Goal: Task Accomplishment & Management: Complete application form

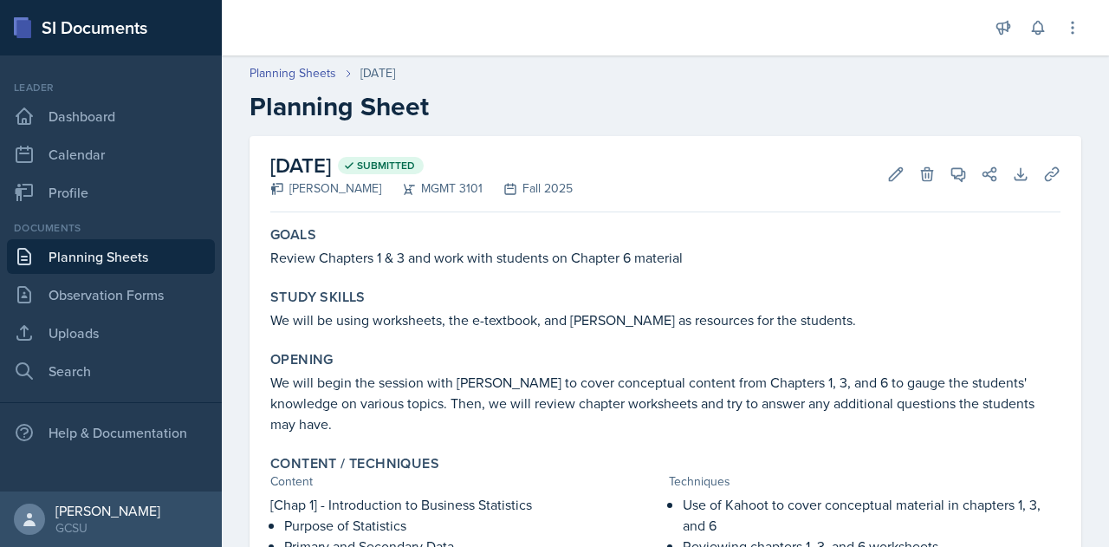
click at [136, 262] on link "Planning Sheets" at bounding box center [111, 256] width 208 height 35
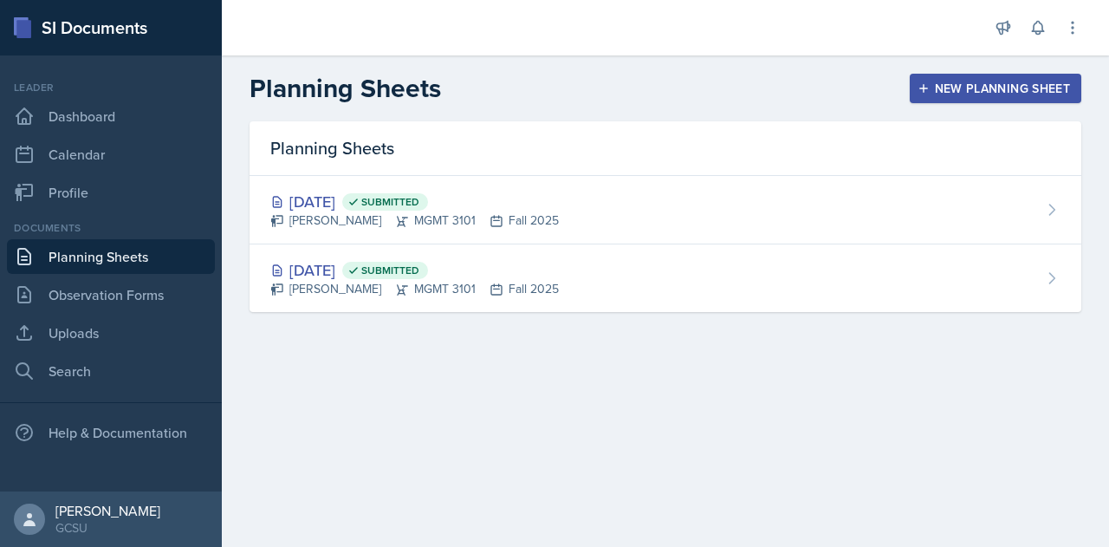
click at [955, 86] on div "New Planning Sheet" at bounding box center [995, 88] width 149 height 14
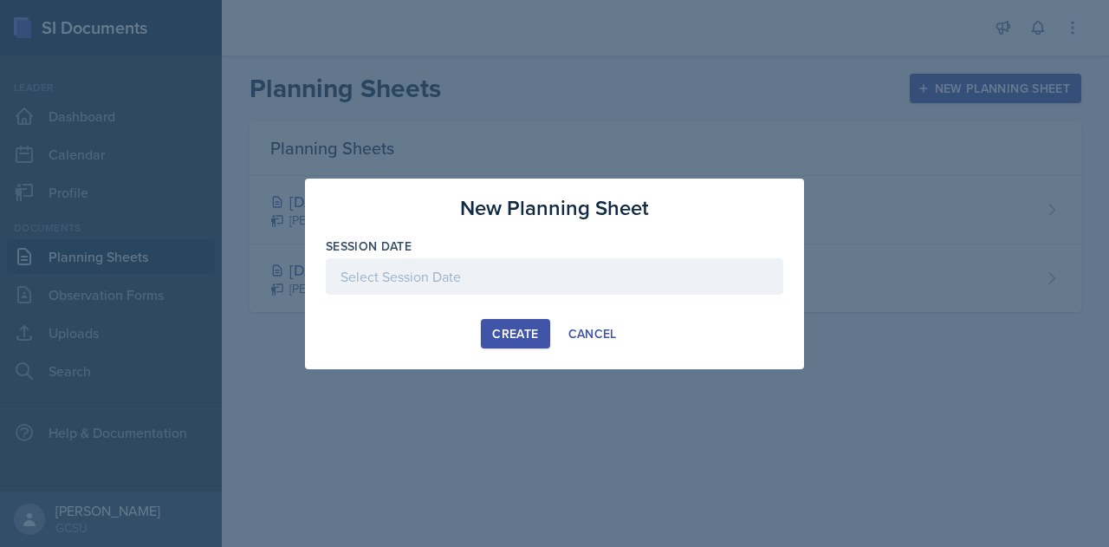
click at [378, 278] on div at bounding box center [554, 276] width 457 height 36
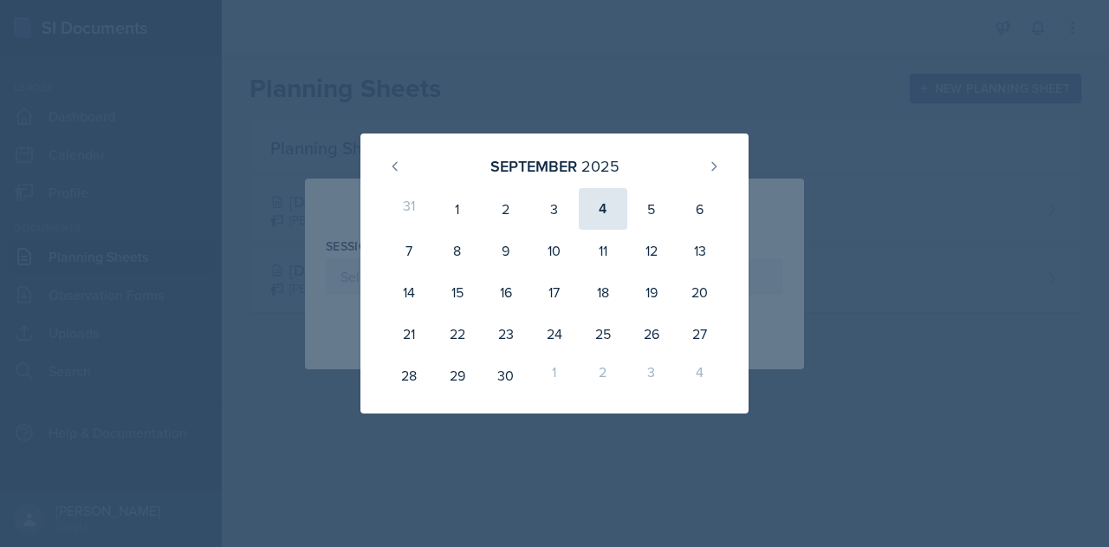
click at [603, 205] on div "4" at bounding box center [603, 209] width 49 height 42
type input "[DATE]"
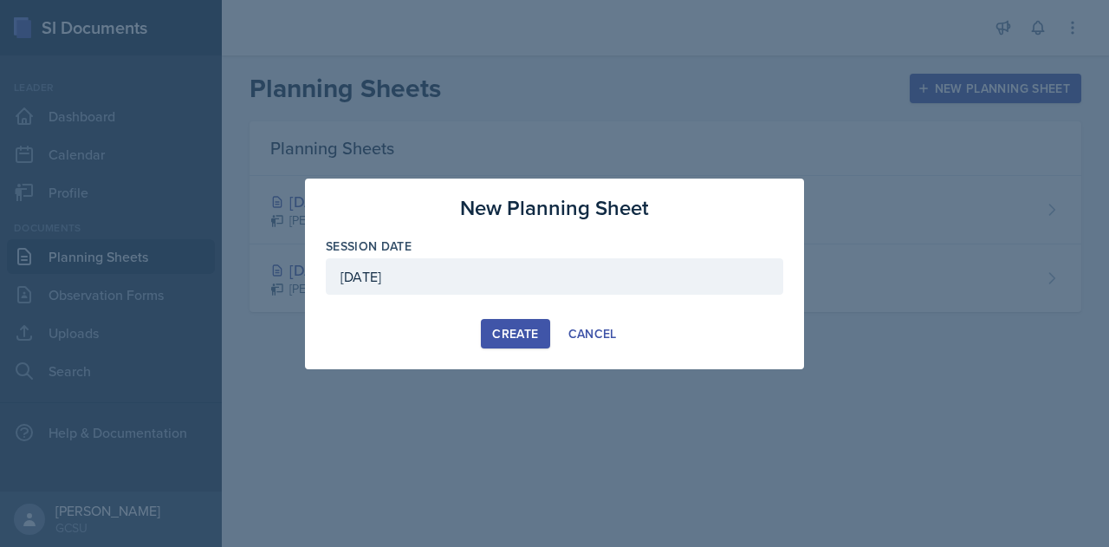
click at [523, 333] on div "Create" at bounding box center [515, 334] width 46 height 14
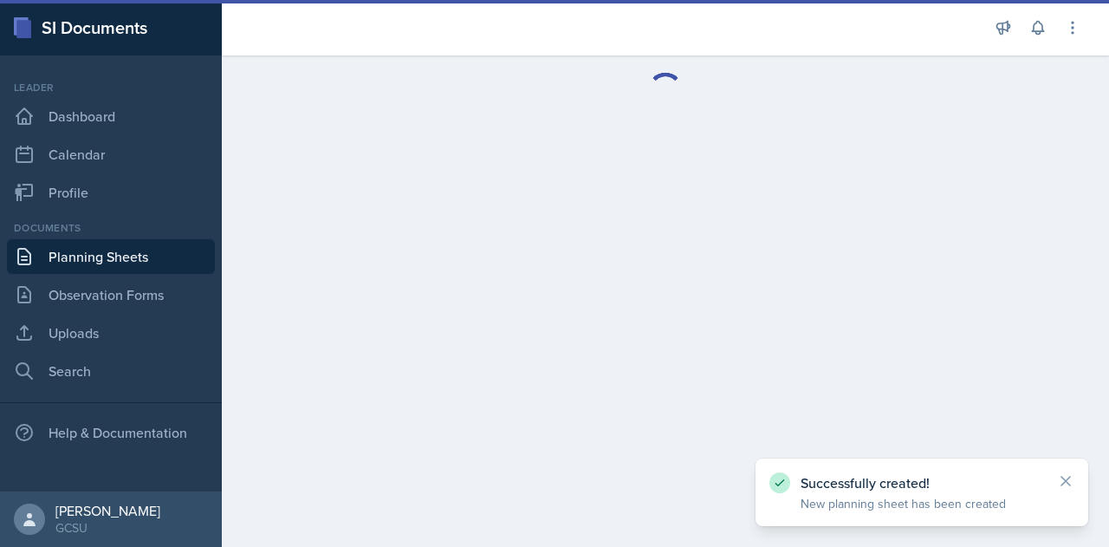
click at [622, 463] on main at bounding box center [665, 300] width 887 height 491
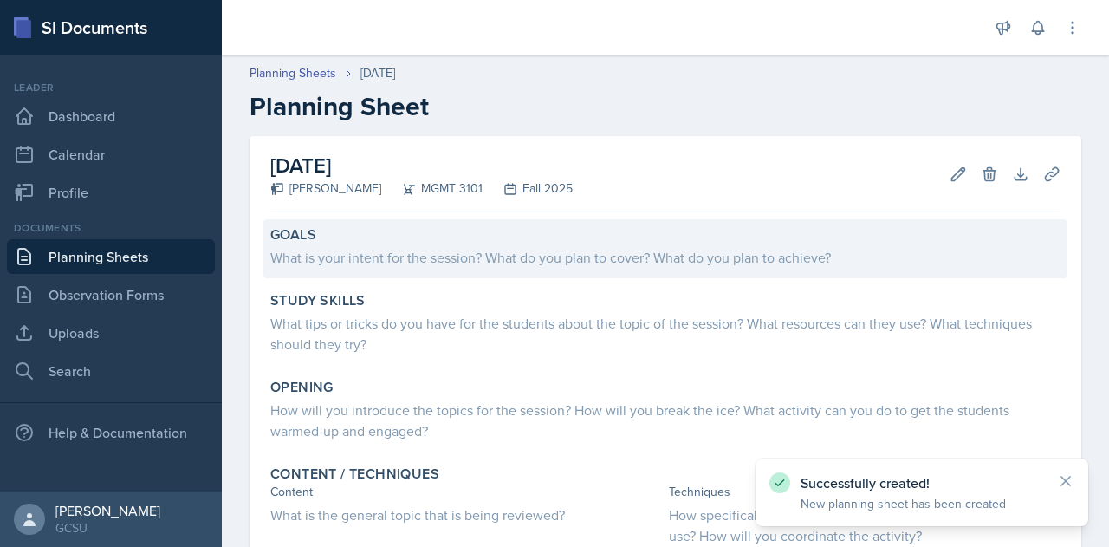
click at [495, 261] on div "What is your intent for the session? What do you plan to cover? What do you pla…" at bounding box center [665, 257] width 790 height 21
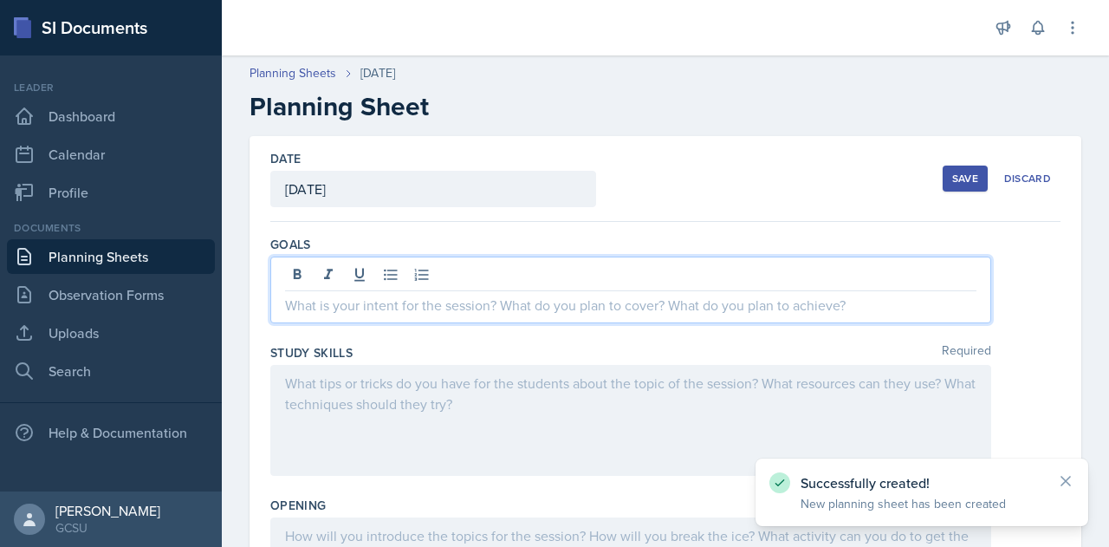
click at [423, 276] on div at bounding box center [630, 289] width 721 height 67
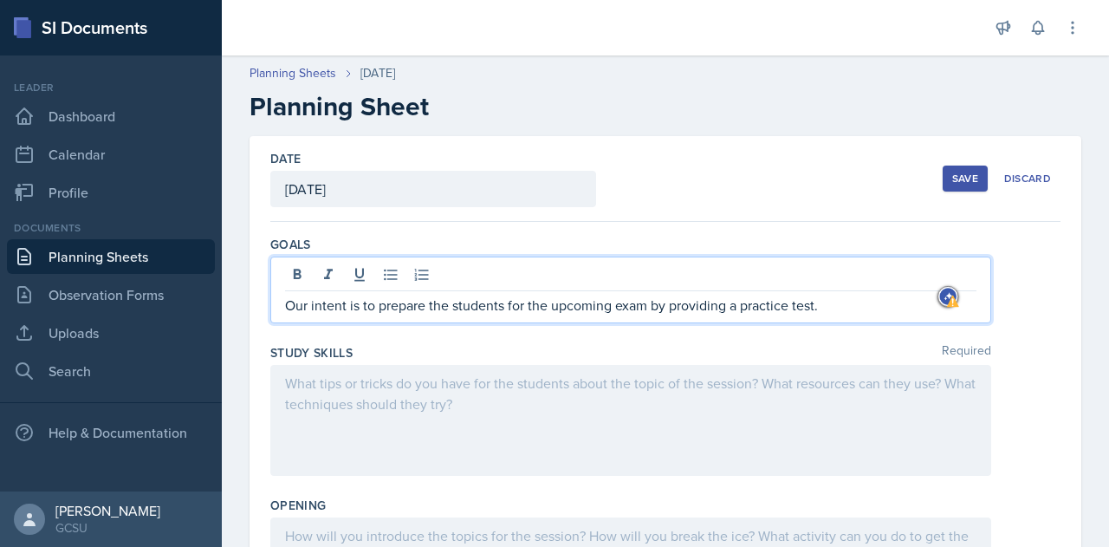
click at [398, 387] on div at bounding box center [630, 420] width 721 height 111
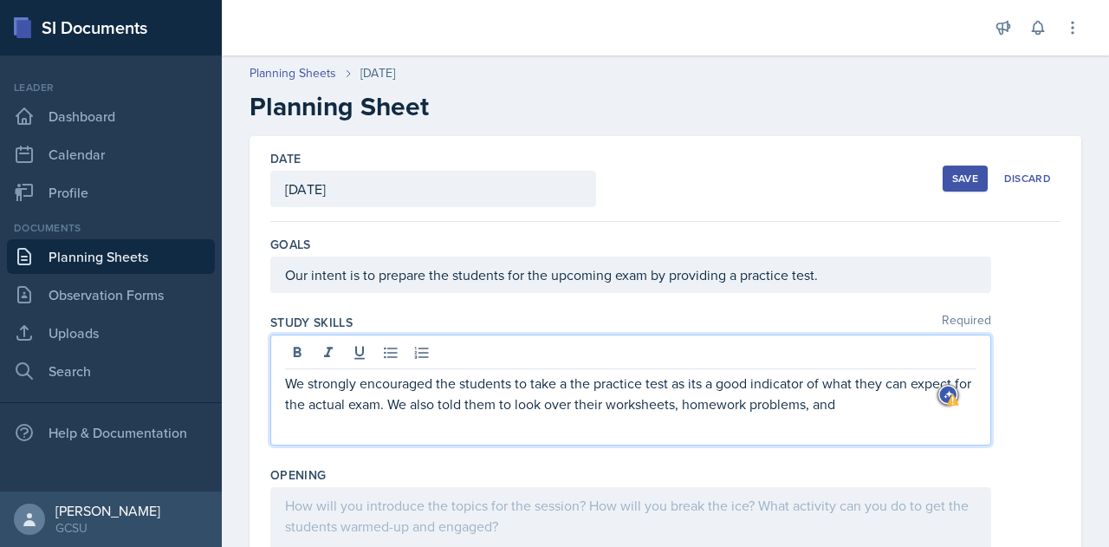
click at [456, 409] on p "We strongly encouraged the students to take a the practice test as its a good i…" at bounding box center [630, 393] width 691 height 42
click at [309, 385] on p "We strongly encouraged the students to take a the practice test as its a good i…" at bounding box center [630, 393] width 691 height 42
click at [378, 382] on p "We will strongly encouraged the students to take a the practice test as its a g…" at bounding box center [630, 393] width 691 height 42
click at [457, 386] on p "We will strongly encouraged the students to take a the practice test as its a g…" at bounding box center [630, 393] width 691 height 42
click at [589, 384] on p "We will strongly encourage the students to take a the practice test as its a go…" at bounding box center [630, 393] width 691 height 42
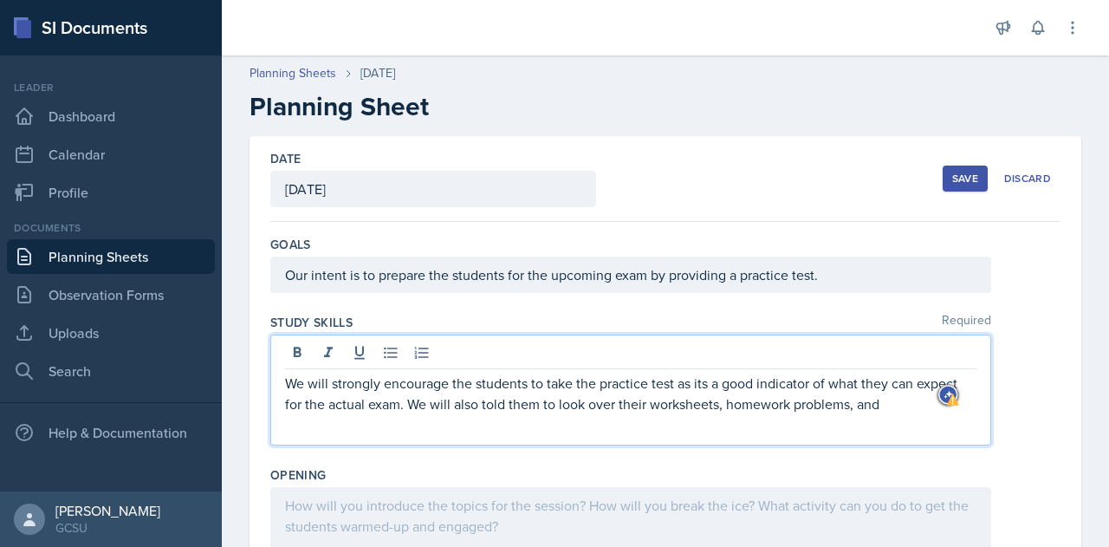
click at [700, 382] on p "We will strongly encourage the students to take the practice test as its a good…" at bounding box center [630, 393] width 691 height 42
click at [454, 407] on p "We will strongly encourage the students to take the practice test as it's a goo…" at bounding box center [630, 393] width 691 height 42
click at [494, 407] on p "We will strongly encourage the students to take the practice test as it's a goo…" at bounding box center [630, 393] width 691 height 42
click at [877, 405] on p "We will strongly encourage the students to take the practice test as it's a goo…" at bounding box center [630, 393] width 691 height 42
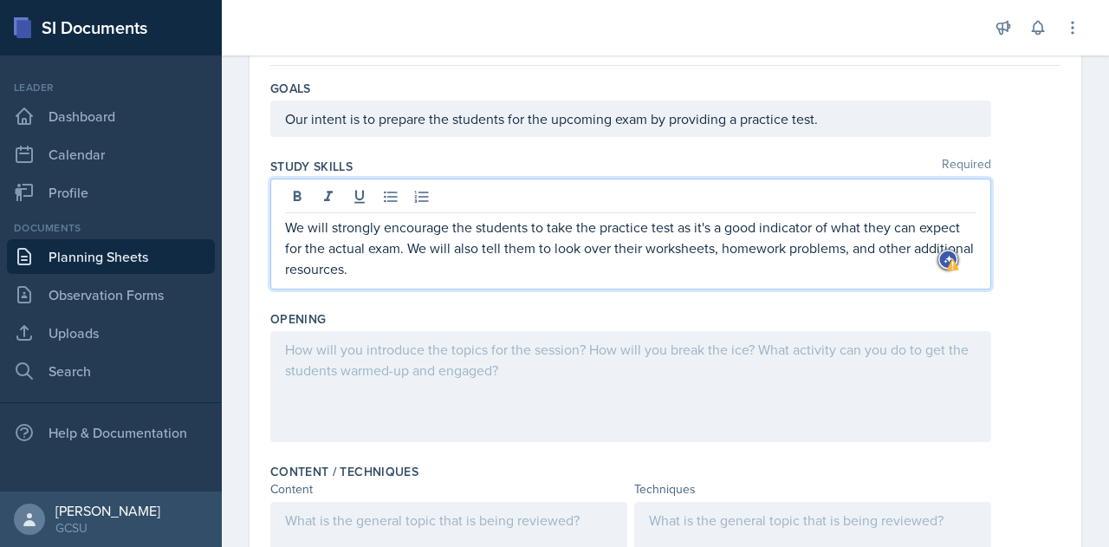
scroll to position [185, 0]
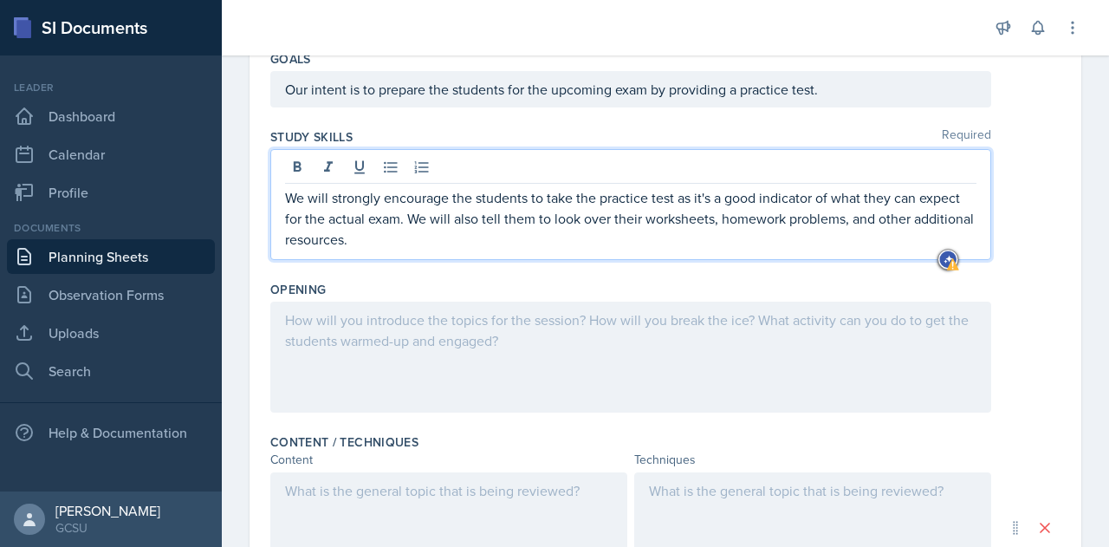
click at [329, 330] on p at bounding box center [630, 319] width 691 height 21
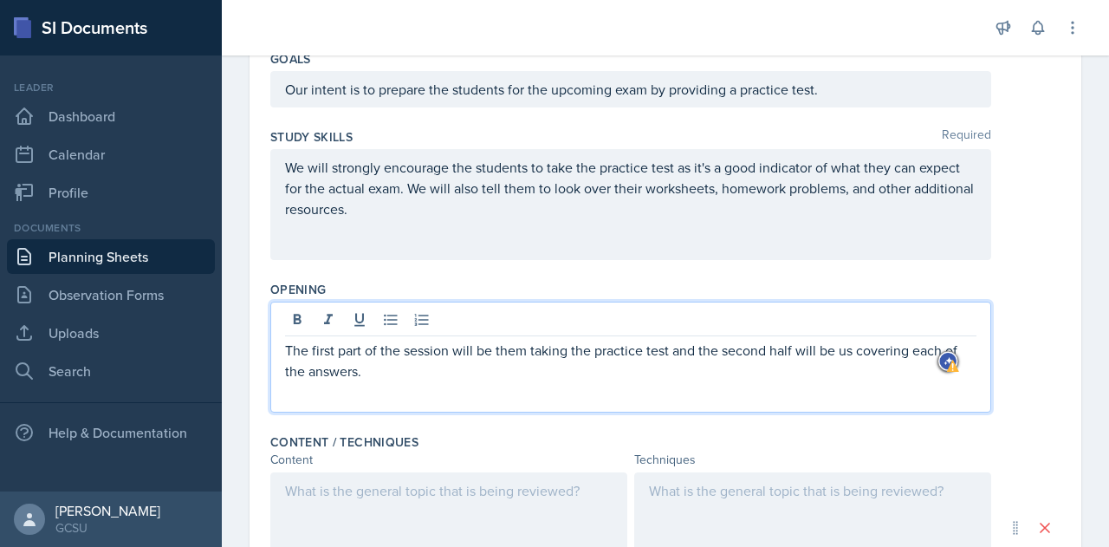
click at [686, 351] on p "The first part of the session will be them taking the practice test and the sec…" at bounding box center [630, 361] width 691 height 42
click at [383, 366] on p "The first part of the session will be them taking the practice test, and the se…" at bounding box center [630, 361] width 691 height 42
drag, startPoint x: 366, startPoint y: 370, endPoint x: 281, endPoint y: 345, distance: 89.4
click at [281, 345] on div "The first part of the session will be them taking the practice test, and the se…" at bounding box center [630, 356] width 721 height 111
click at [289, 350] on p "The first part of the session will be them taking the practice test, and the se…" at bounding box center [630, 361] width 691 height 42
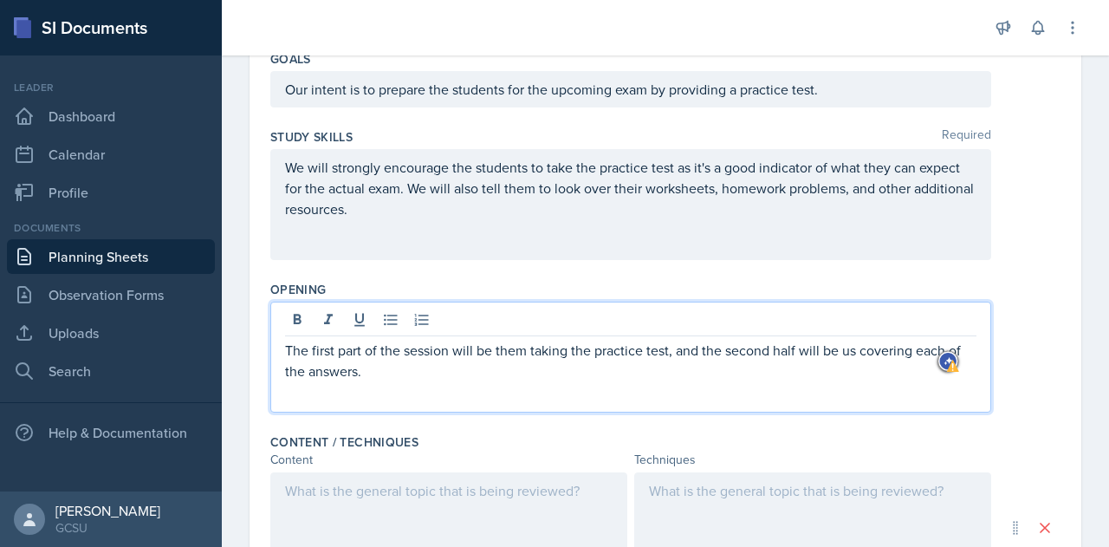
click at [288, 353] on p "The first part of the session will be them taking the practice test, and the se…" at bounding box center [630, 361] width 691 height 42
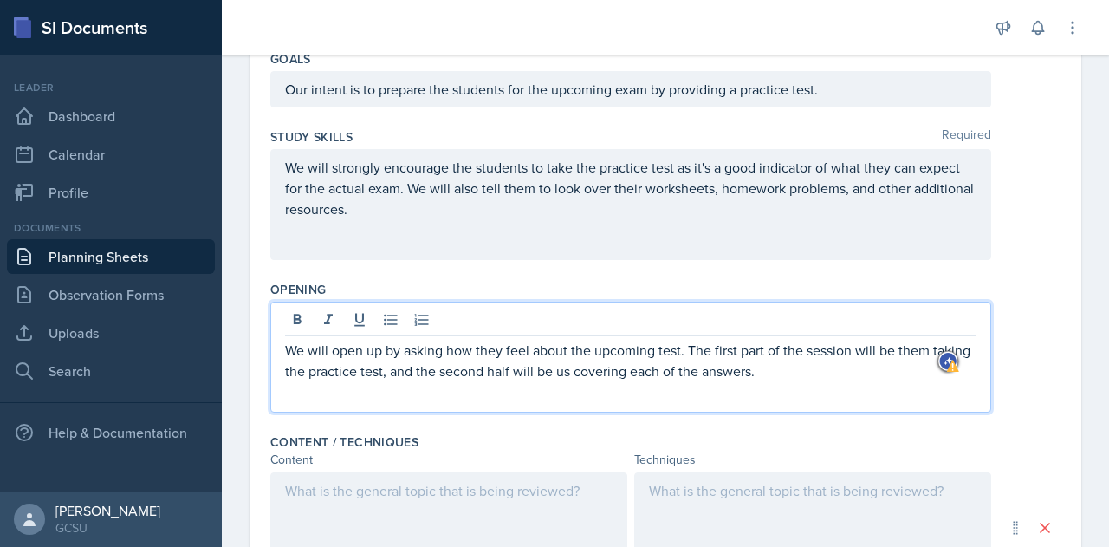
click at [707, 351] on p "We will open up by asking how they feel about the upcoming test. The first part…" at bounding box center [630, 361] width 691 height 42
drag, startPoint x: 937, startPoint y: 346, endPoint x: 731, endPoint y: 347, distance: 206.2
click at [731, 347] on p "We will open up by asking how they feel about the upcoming test. Then, first pa…" at bounding box center [630, 361] width 691 height 42
click at [706, 366] on p "We will open up by asking how they feel about the upcoming test. Then, they wil…" at bounding box center [630, 361] width 691 height 42
drag, startPoint x: 662, startPoint y: 374, endPoint x: 279, endPoint y: 380, distance: 382.9
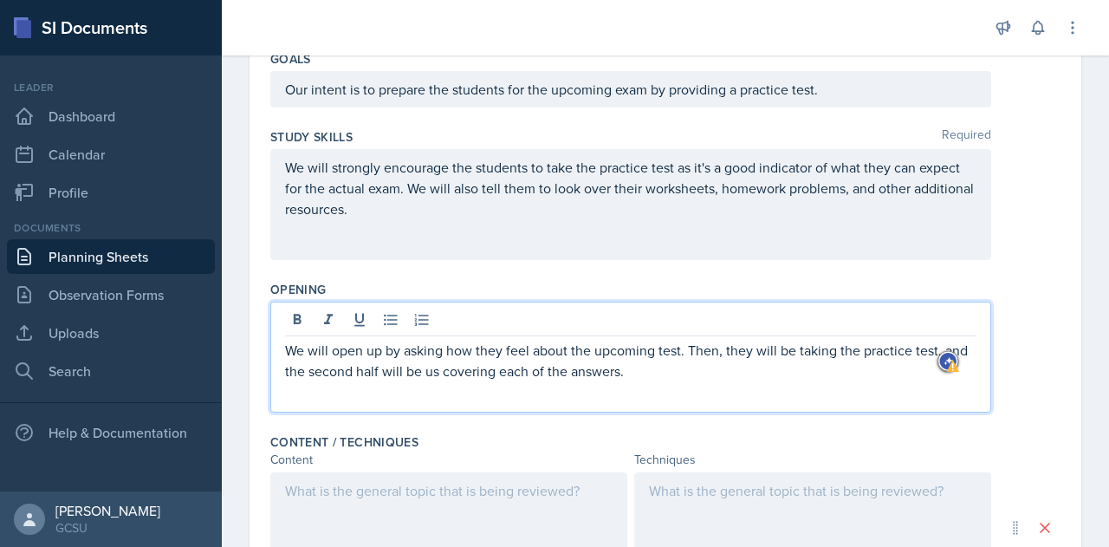
click at [279, 380] on div "We will open up by asking how they feel about the upcoming test. Then, they wil…" at bounding box center [630, 356] width 721 height 111
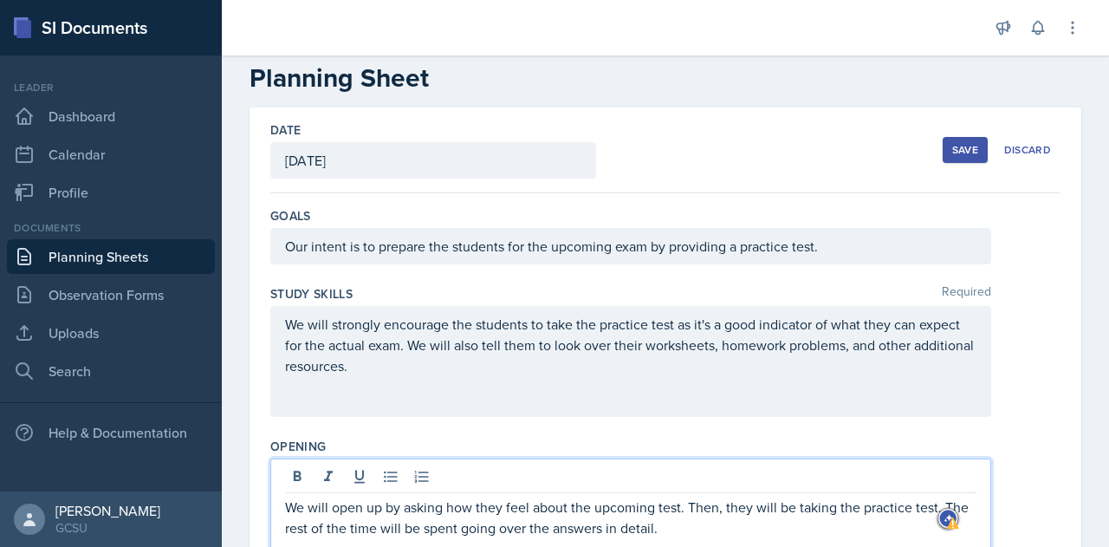
scroll to position [0, 0]
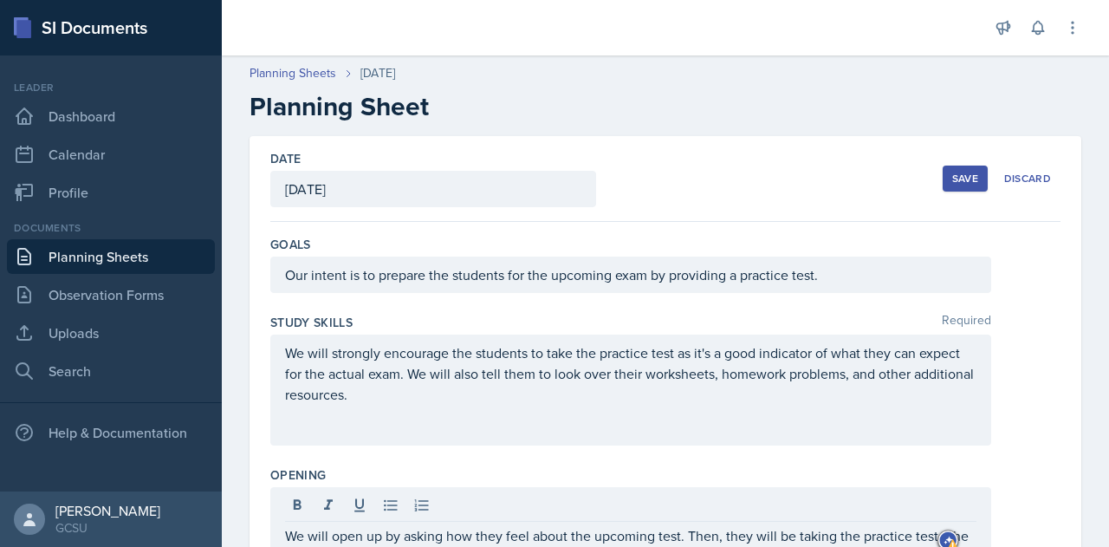
click at [942, 172] on button "Save" at bounding box center [964, 178] width 45 height 26
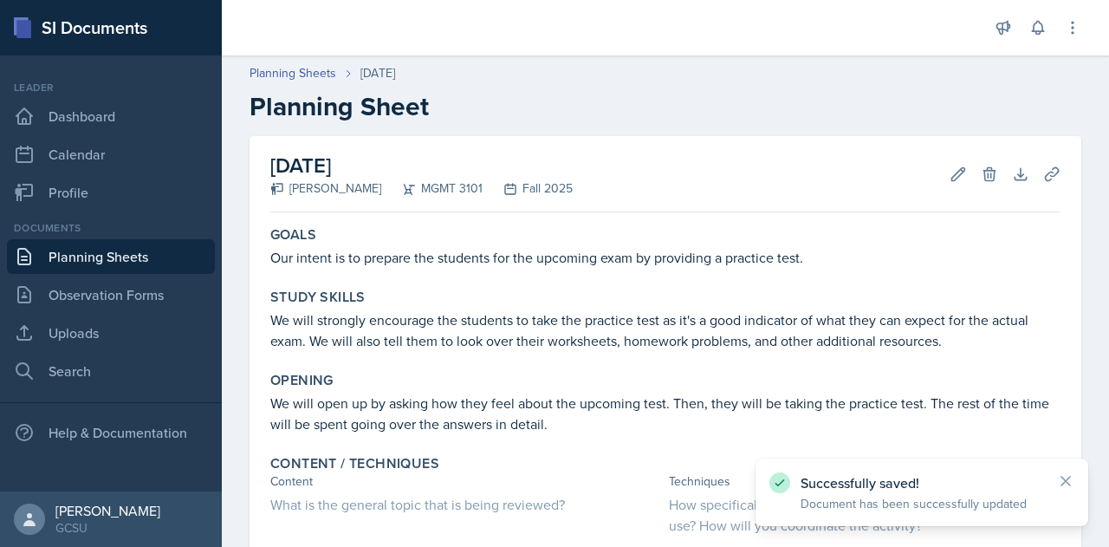
click at [109, 256] on link "Planning Sheets" at bounding box center [111, 256] width 208 height 35
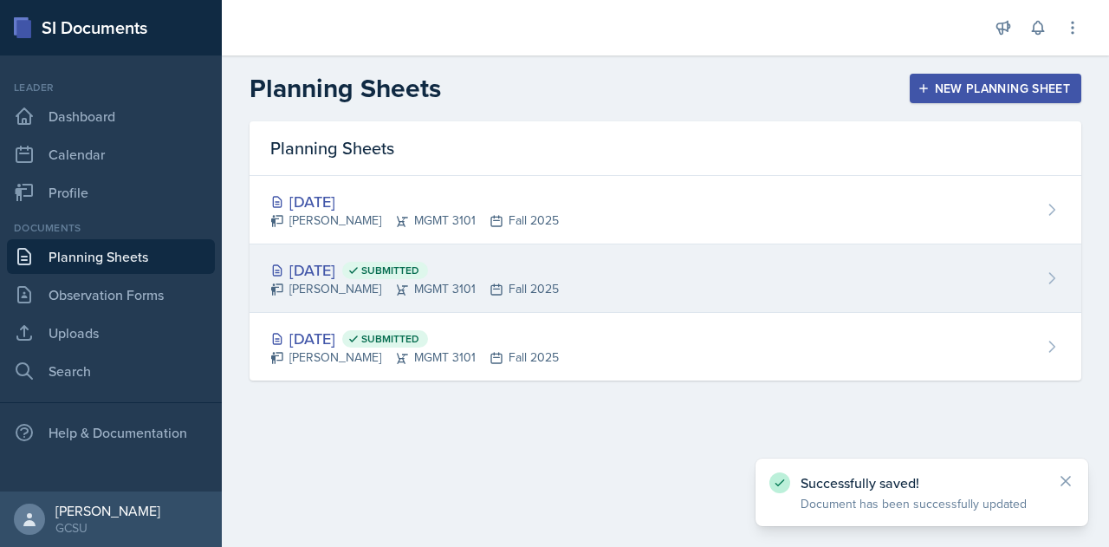
click at [596, 284] on div "[DATE] Submitted [PERSON_NAME] MGMT 3101 Fall 2025" at bounding box center [665, 278] width 832 height 68
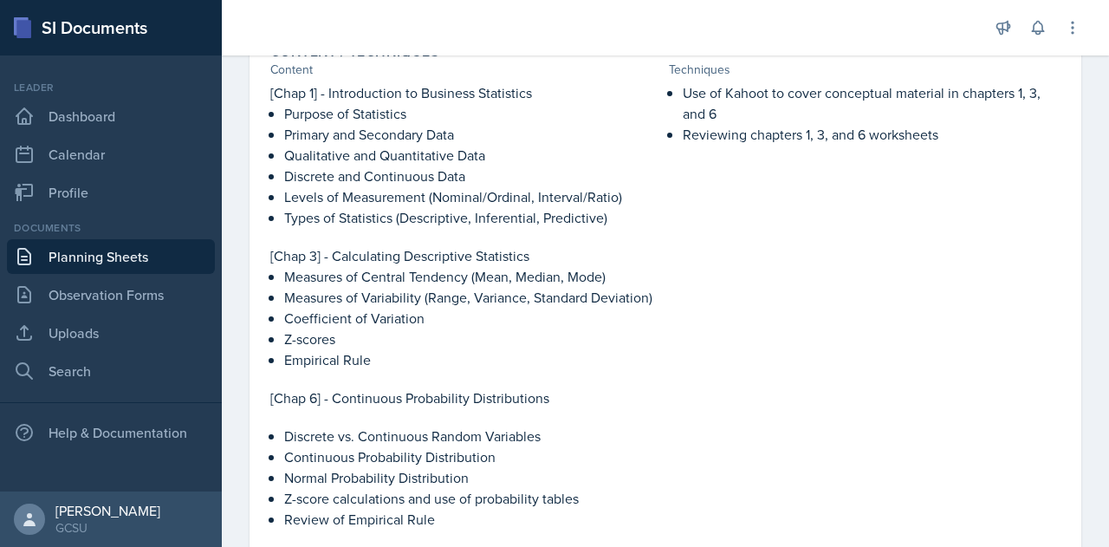
scroll to position [340, 0]
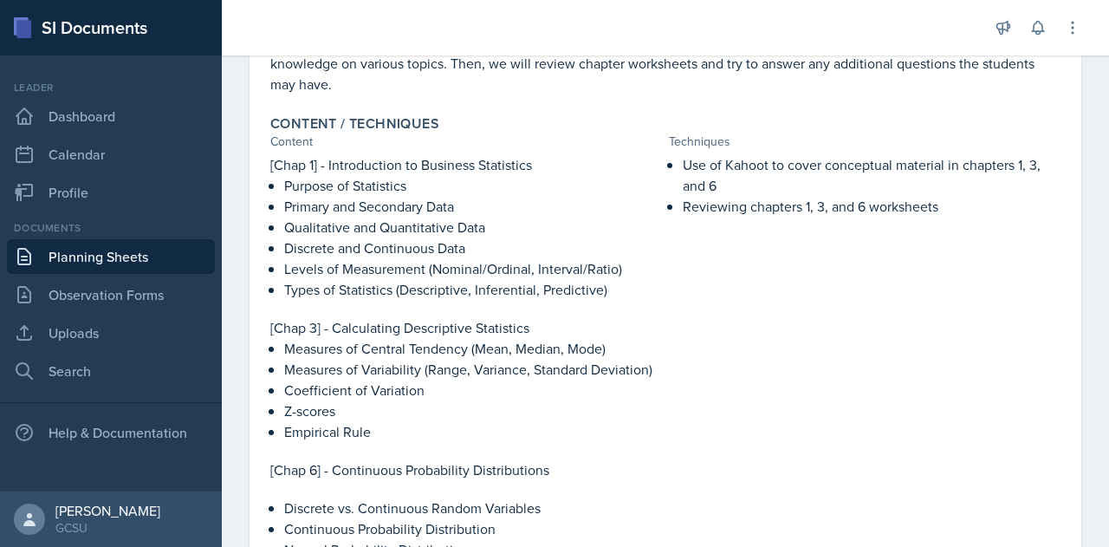
click at [269, 146] on div "Content / Techniques Content Techniques [Chap 1] - Introduction to Business Sta…" at bounding box center [665, 358] width 804 height 500
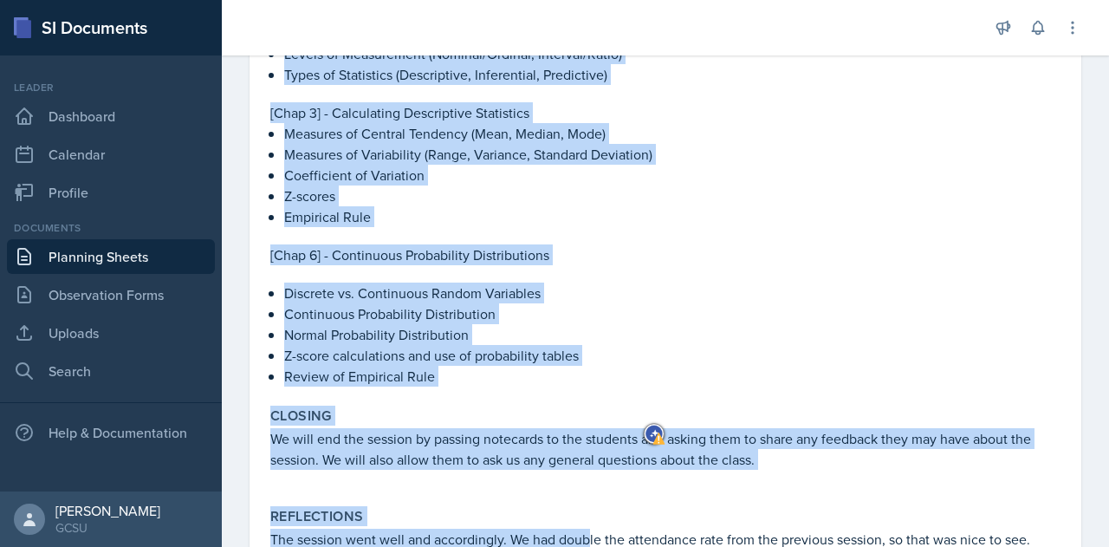
scroll to position [605, 0]
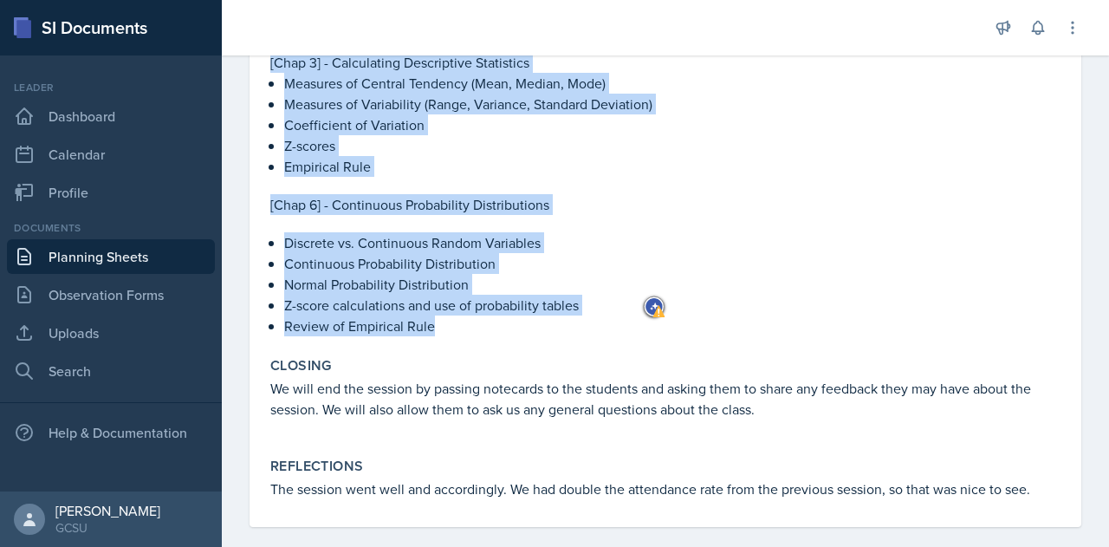
drag, startPoint x: 270, startPoint y: 147, endPoint x: 504, endPoint y: 304, distance: 281.6
click at [504, 304] on div "[Chap 1] - Introduction to Business Statistics Purpose of Statistics Primary an…" at bounding box center [466, 112] width 392 height 447
copy div "[Chap 1] - Introduction to Business Statistics Purpose of Statistics Primary an…"
click at [100, 260] on link "Planning Sheets" at bounding box center [111, 256] width 208 height 35
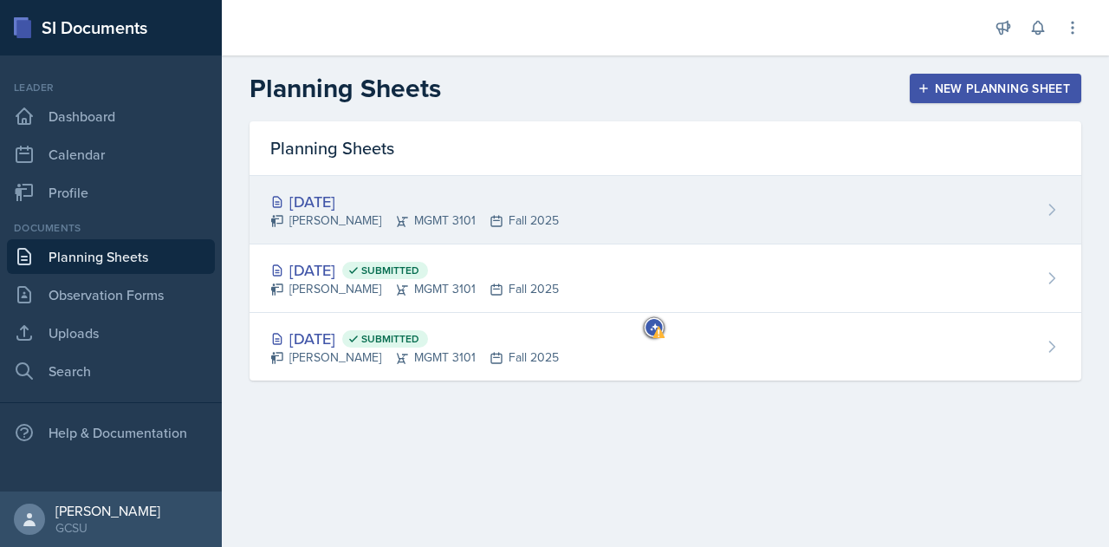
click at [431, 207] on div "[DATE]" at bounding box center [414, 201] width 288 height 23
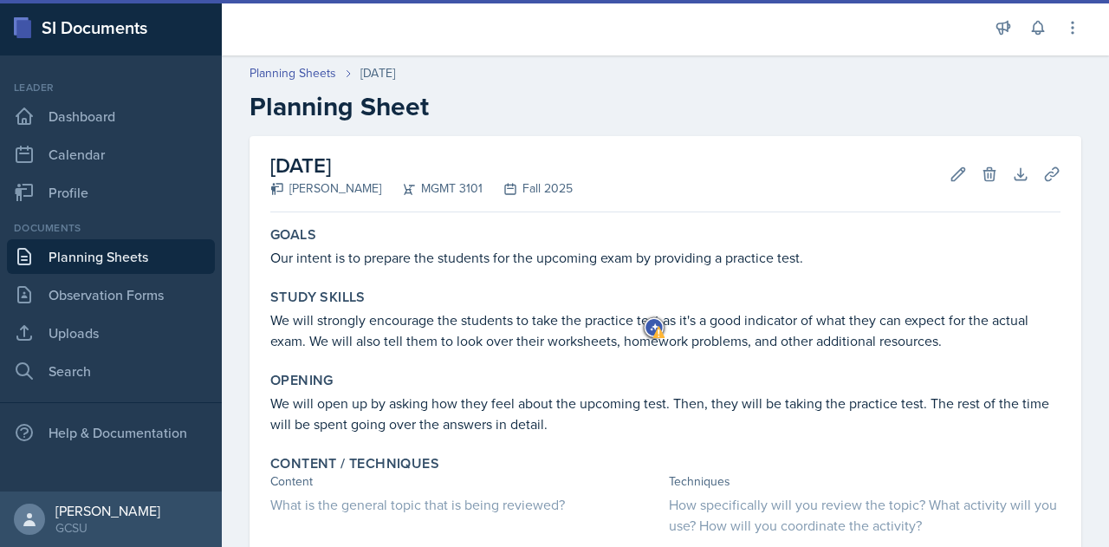
scroll to position [284, 0]
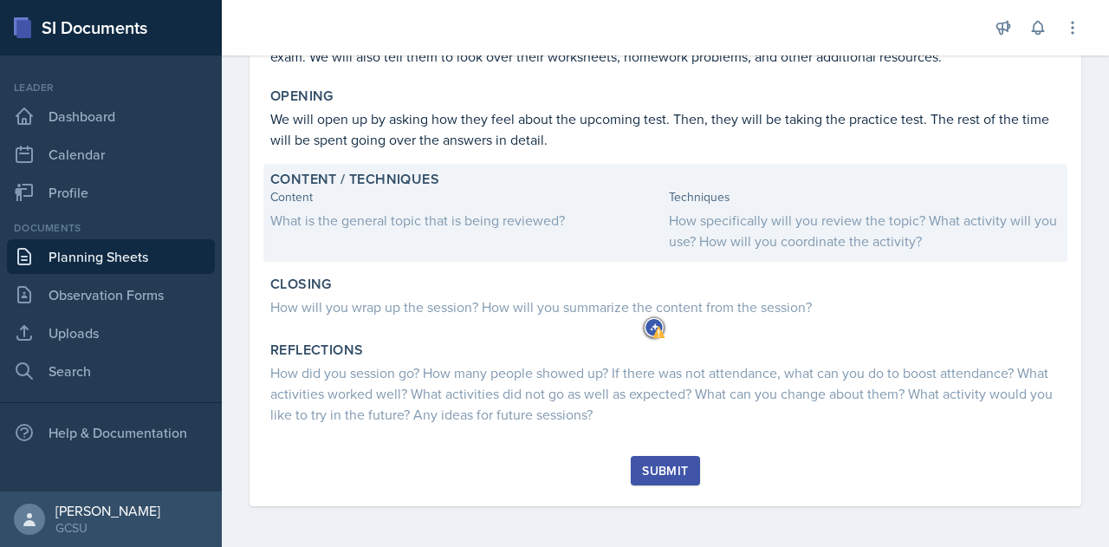
click at [345, 217] on div "What is the general topic that is being reviewed?" at bounding box center [466, 220] width 392 height 21
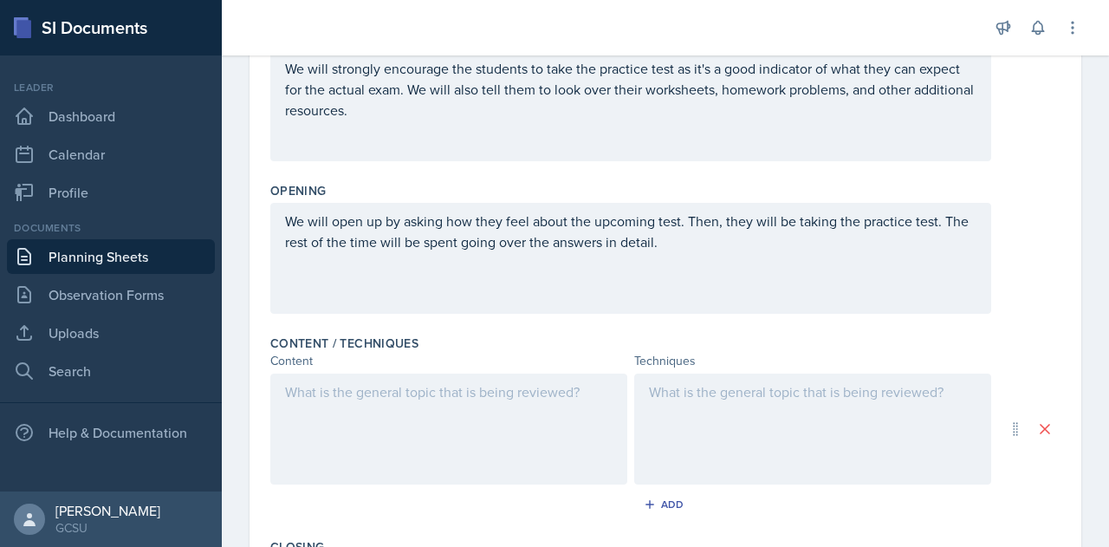
click at [316, 387] on div at bounding box center [448, 428] width 357 height 111
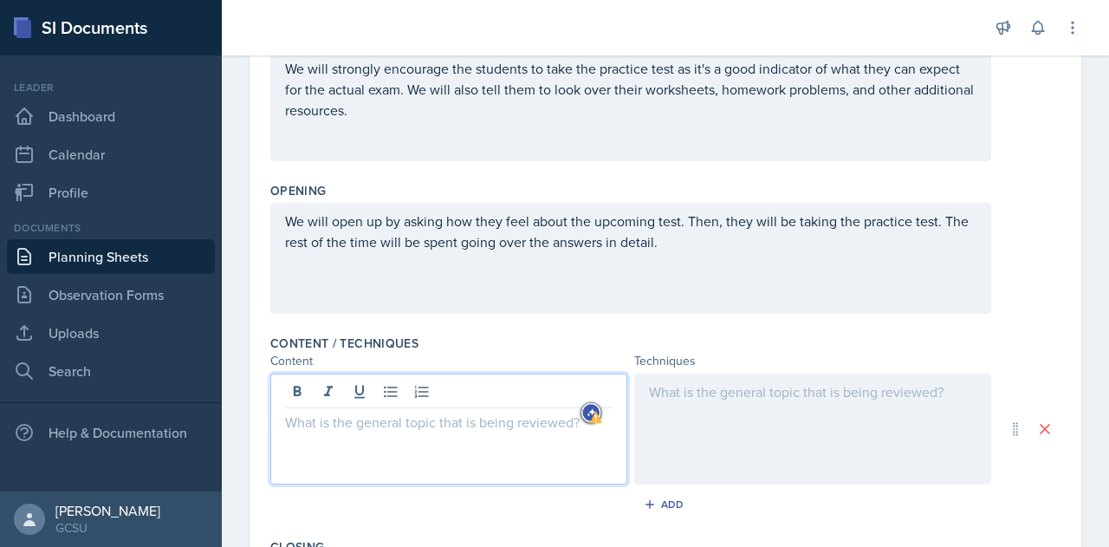
paste div
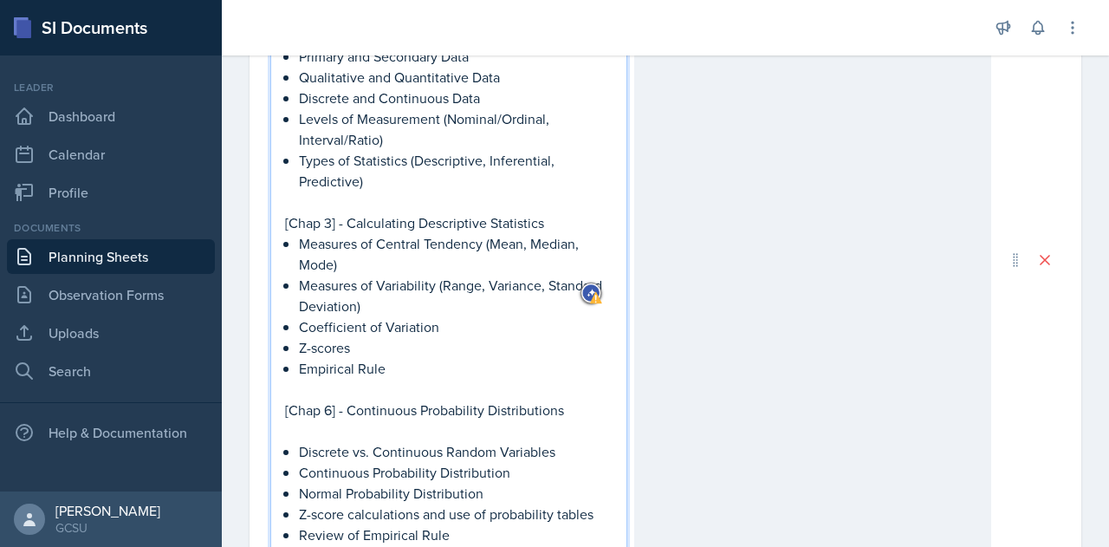
scroll to position [923, 0]
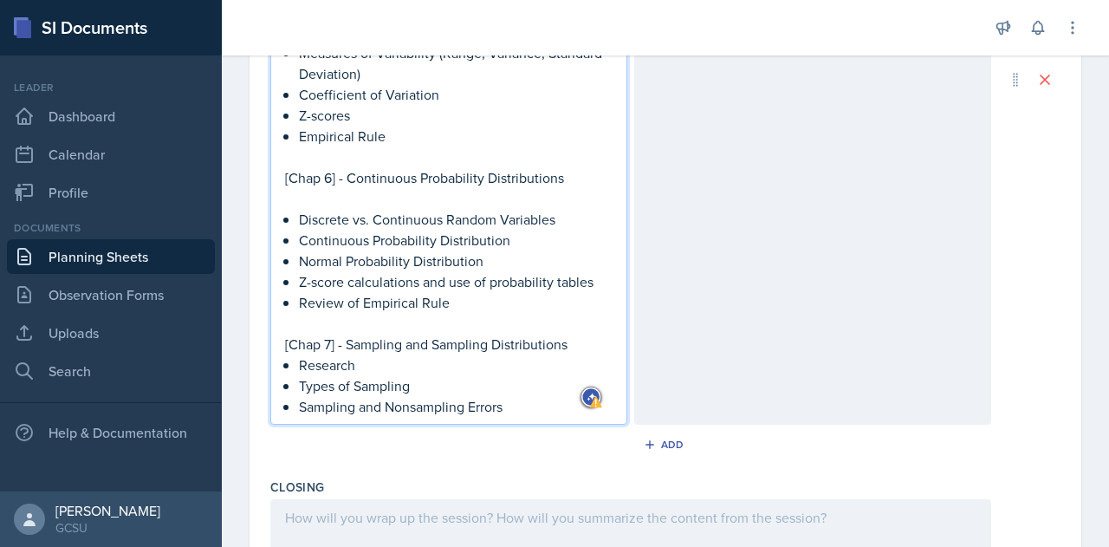
click at [427, 404] on p "Sampling and Nonsampling Errors" at bounding box center [456, 406] width 314 height 21
click at [412, 408] on p "Sampling and Nonsampling Errors" at bounding box center [456, 406] width 314 height 21
click at [422, 408] on p "Sampling and Non-sampling Errors" at bounding box center [456, 406] width 314 height 21
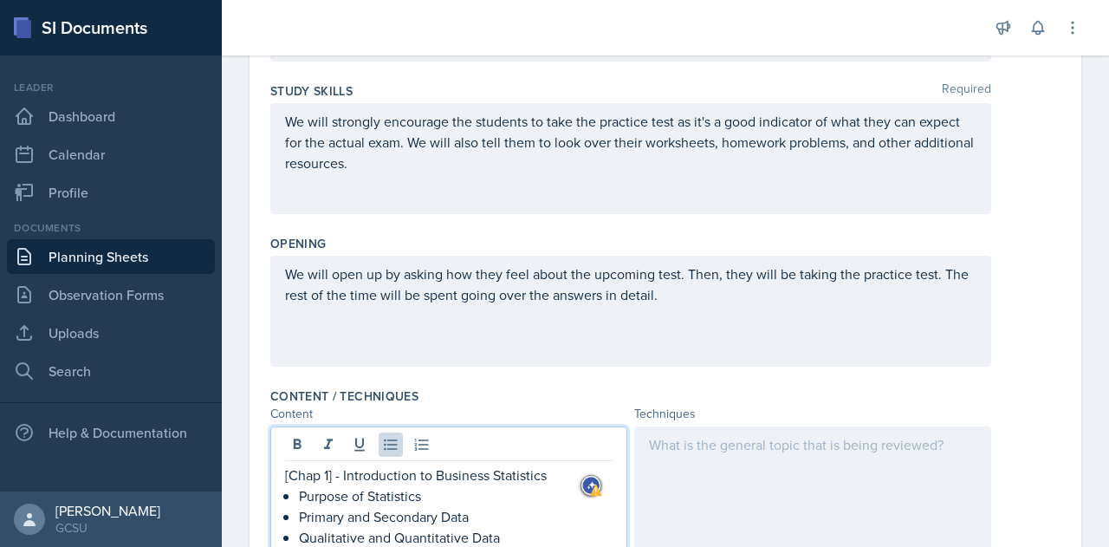
scroll to position [225, 0]
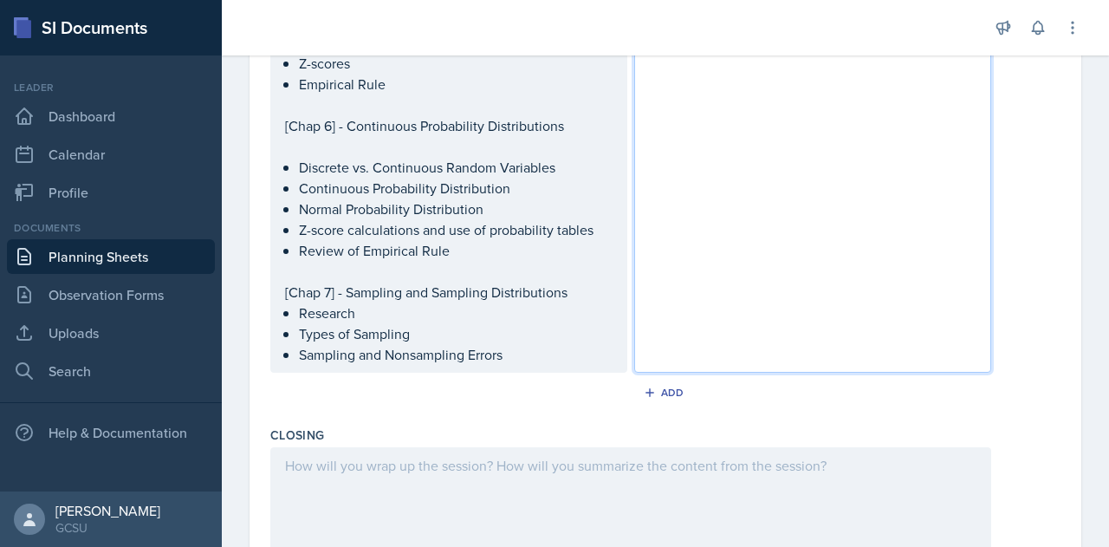
scroll to position [1152, 0]
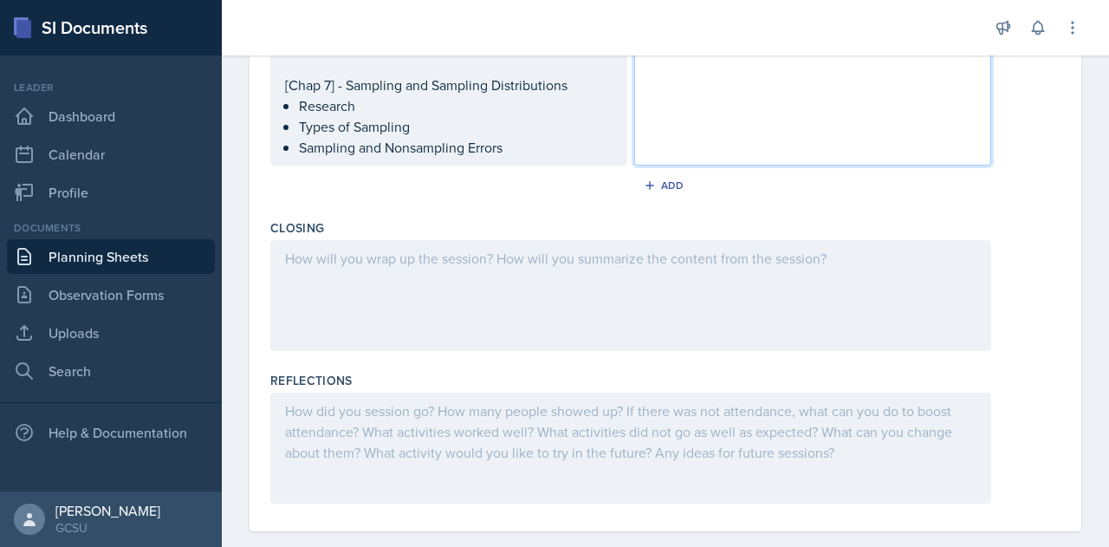
click at [391, 264] on p at bounding box center [630, 258] width 691 height 21
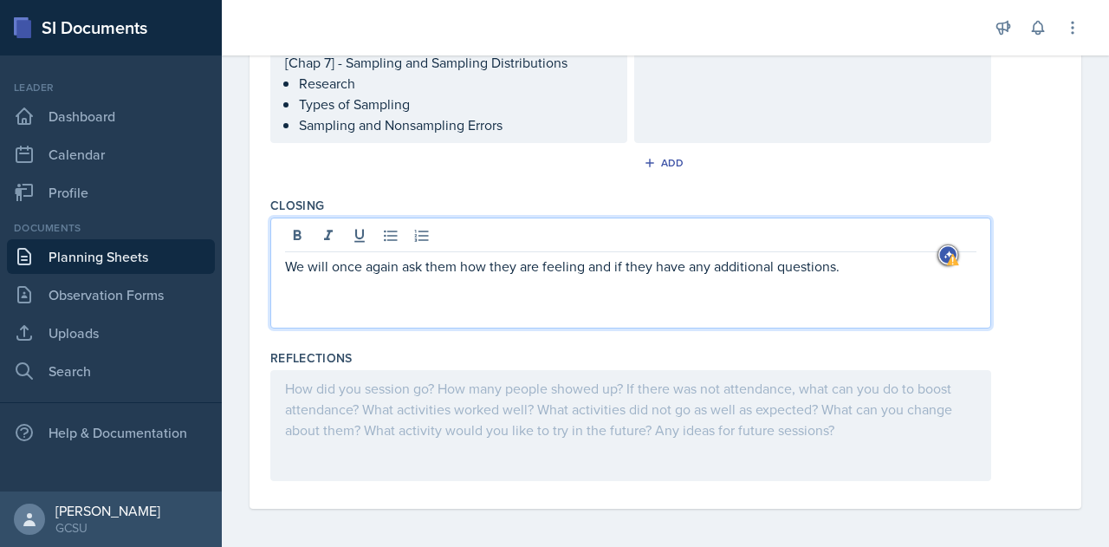
click at [322, 396] on div at bounding box center [630, 425] width 721 height 111
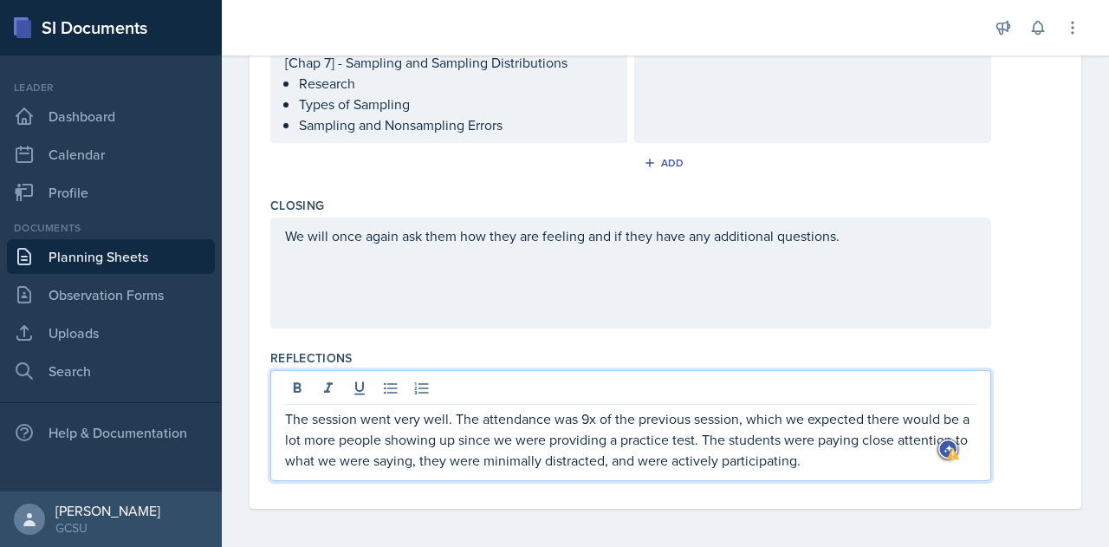
click at [867, 415] on p "The session went very well. The attendance was 9x of the previous session, whic…" at bounding box center [630, 439] width 691 height 62
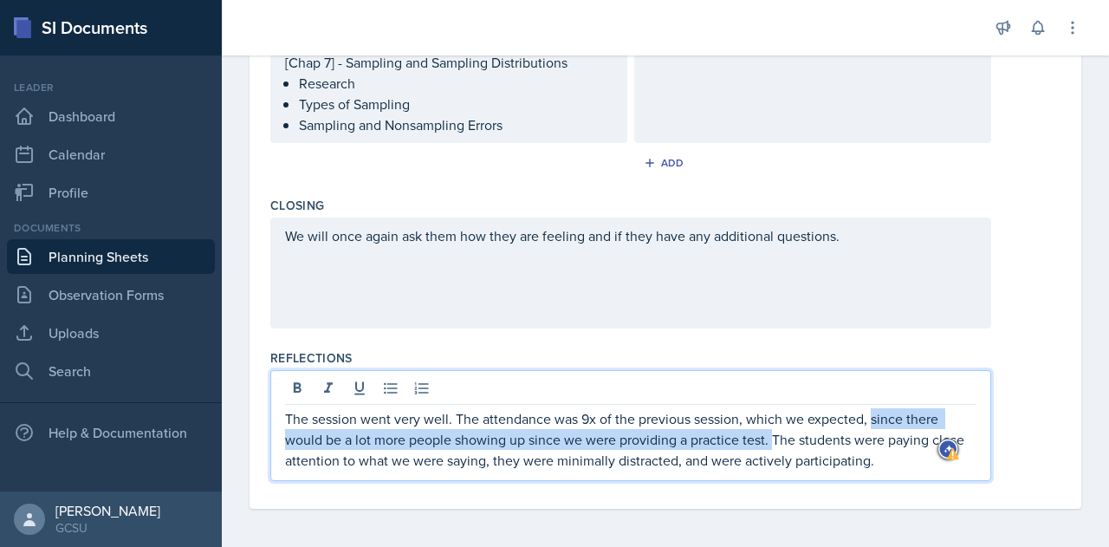
drag, startPoint x: 774, startPoint y: 435, endPoint x: 872, endPoint y: 413, distance: 100.2
click at [872, 413] on p "The session went very well. The attendance was 9x of the previous session, whic…" at bounding box center [630, 439] width 691 height 62
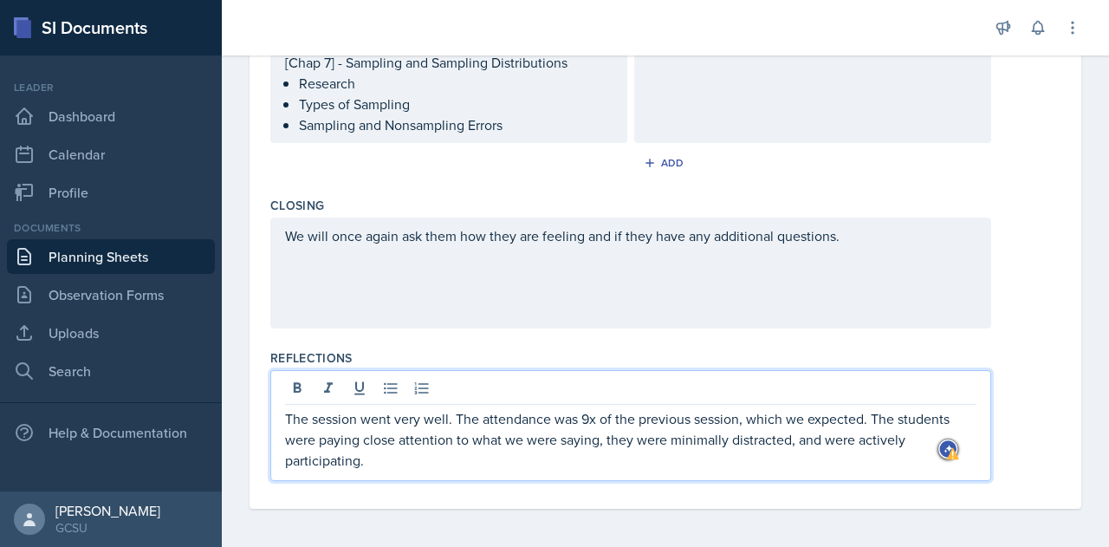
click at [447, 459] on p "The session went very well. The attendance was 9x of the previous session, whic…" at bounding box center [630, 439] width 691 height 62
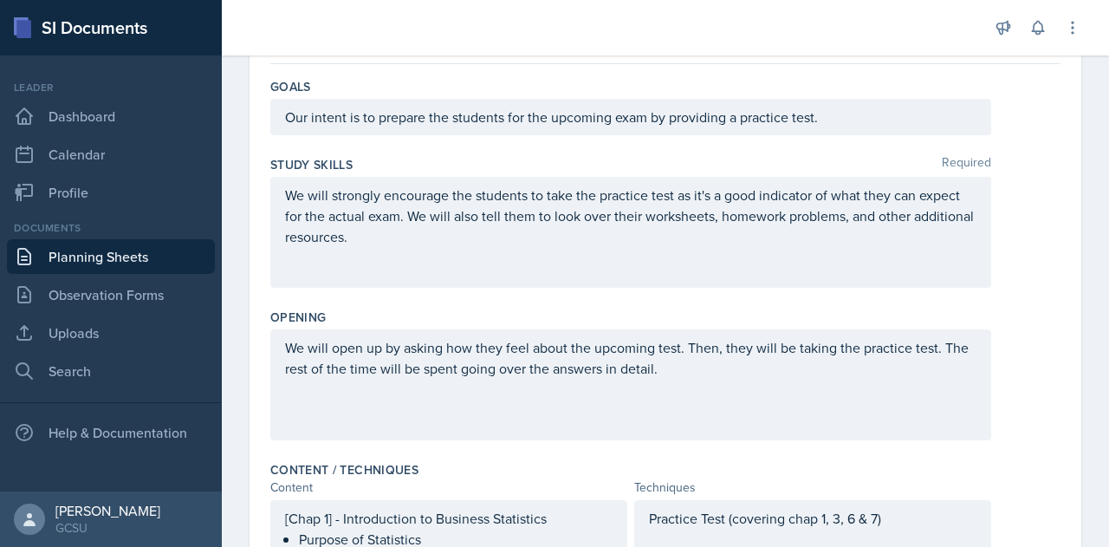
scroll to position [0, 0]
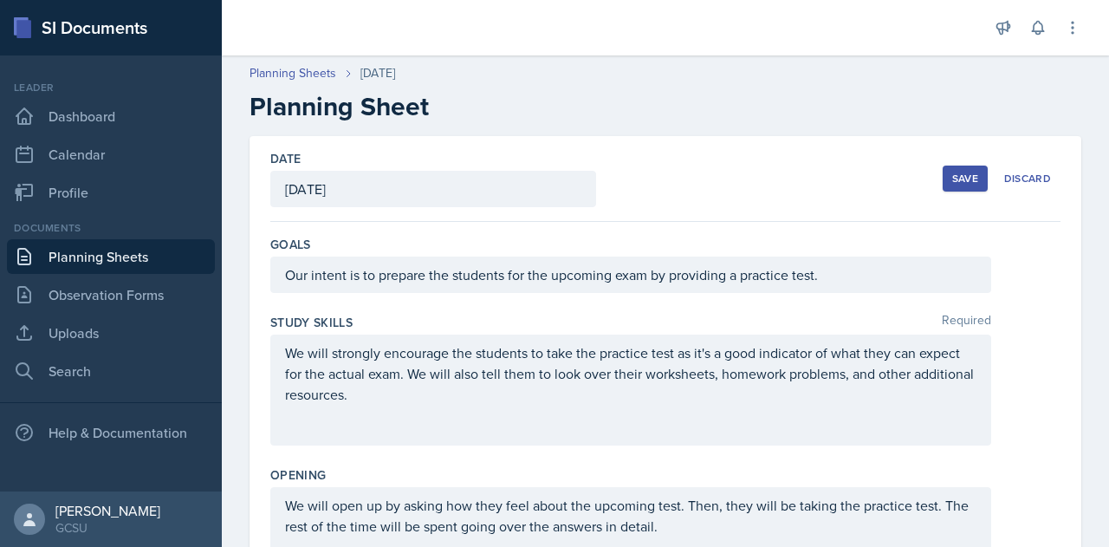
click at [946, 169] on button "Save" at bounding box center [964, 178] width 45 height 26
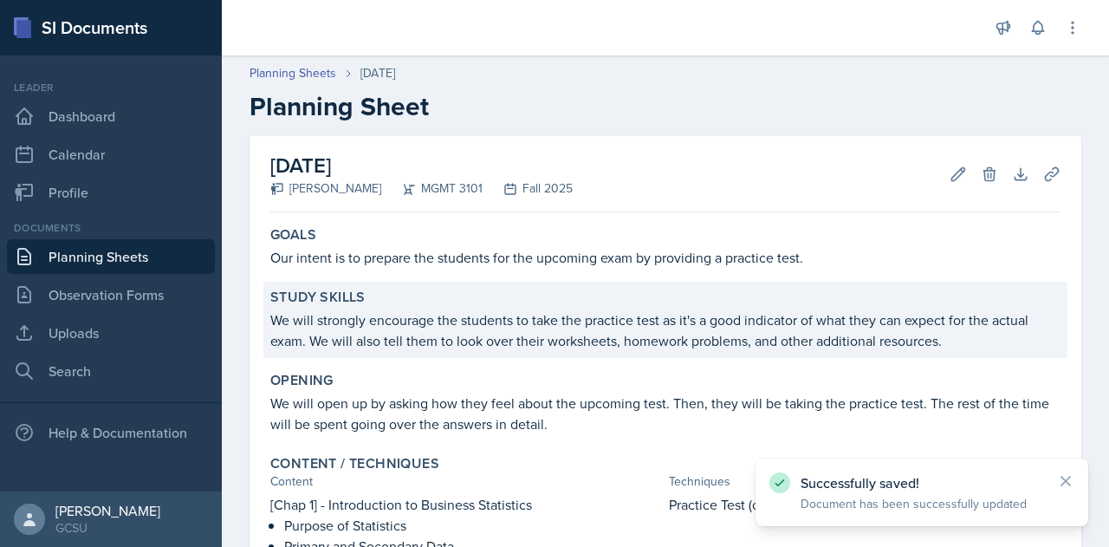
scroll to position [759, 0]
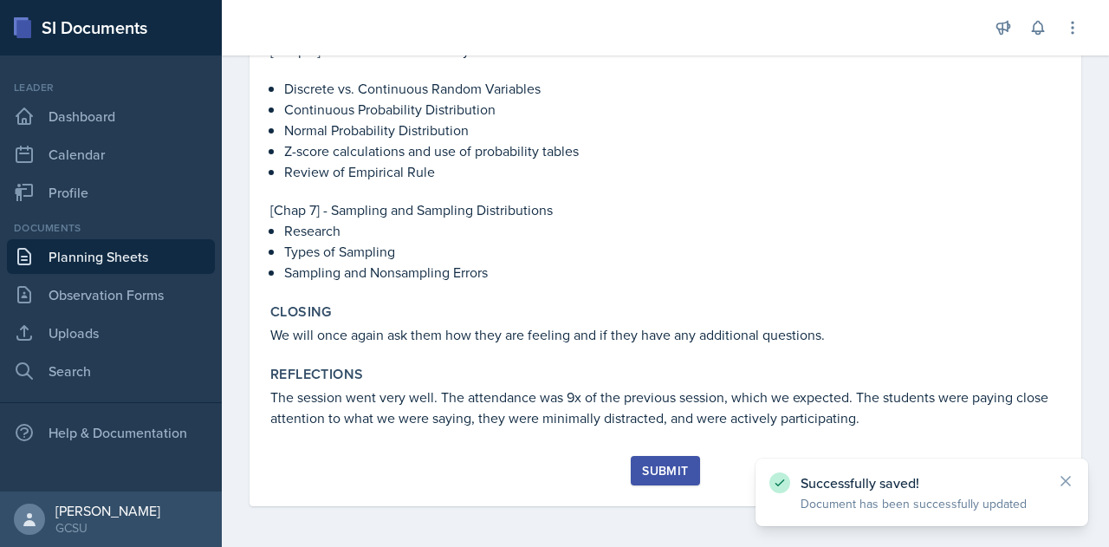
click at [648, 479] on button "Submit" at bounding box center [665, 470] width 68 height 29
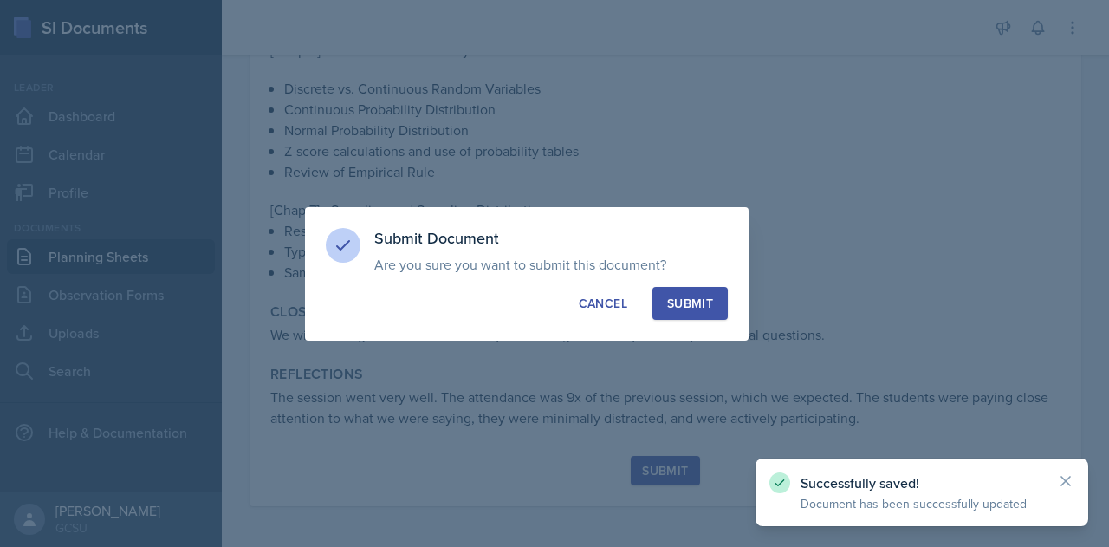
click at [693, 297] on div "Submit" at bounding box center [690, 303] width 46 height 17
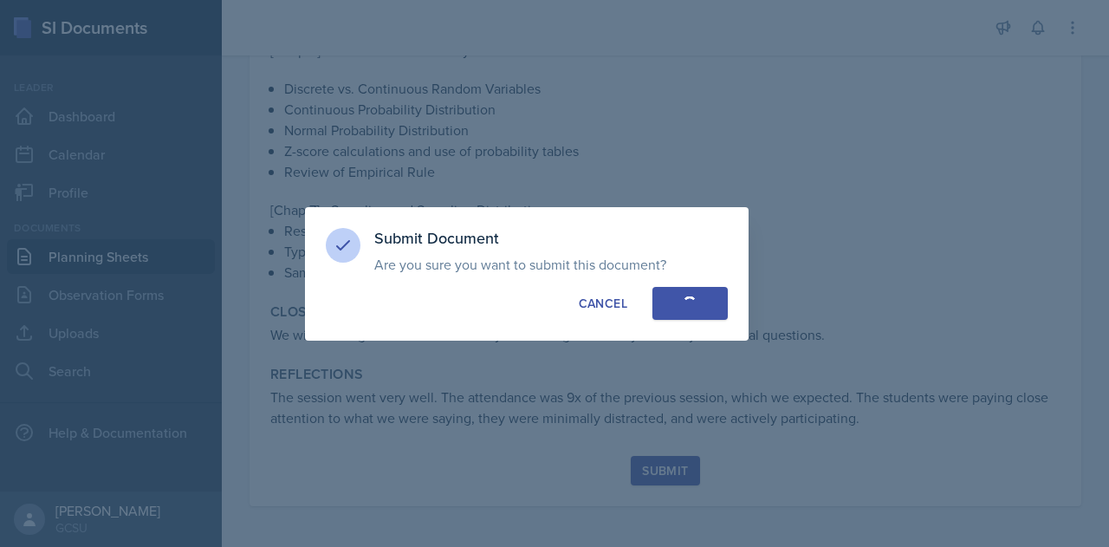
scroll to position [709, 0]
